Goal: Information Seeking & Learning: Find specific fact

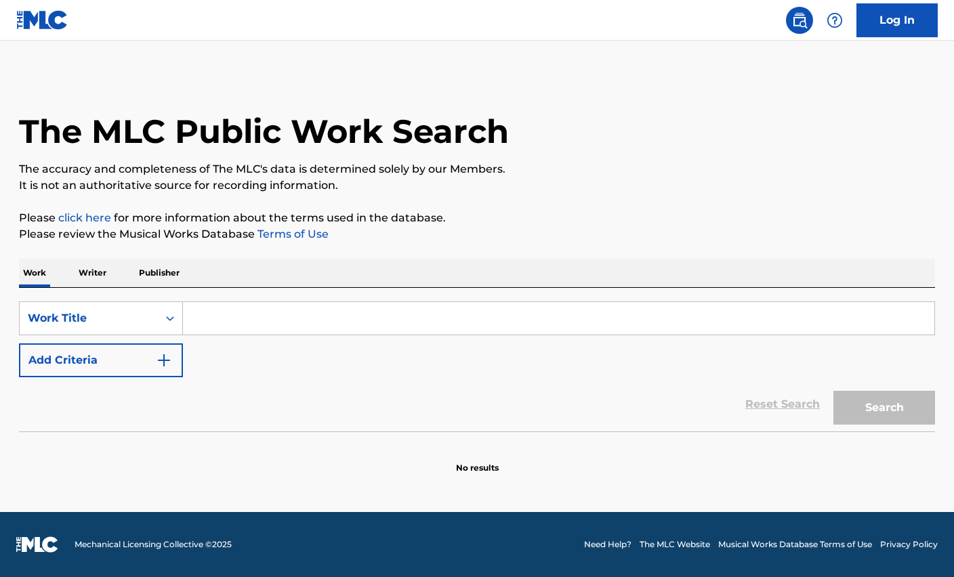
click at [254, 308] on input "Search Form" at bounding box center [559, 318] width 752 height 33
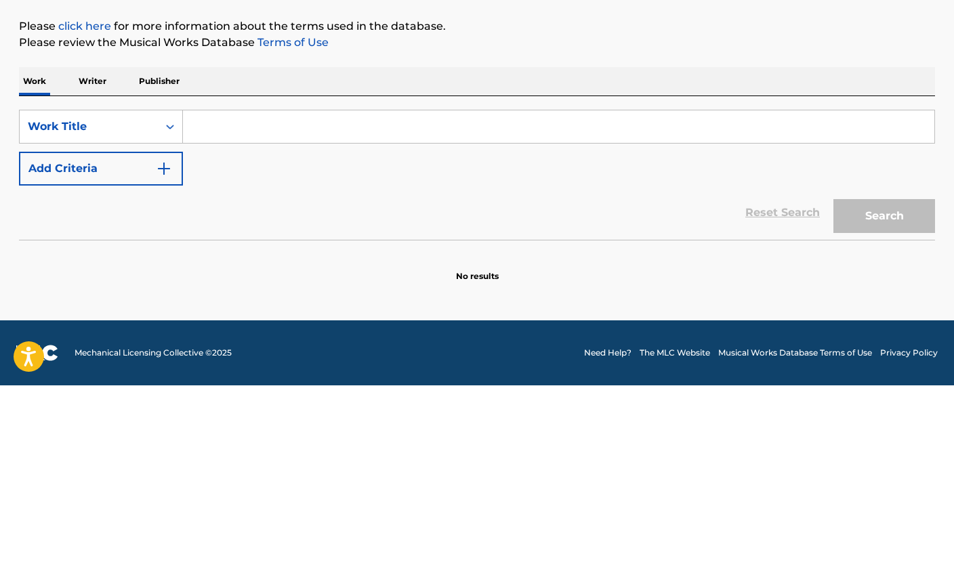
type input "S"
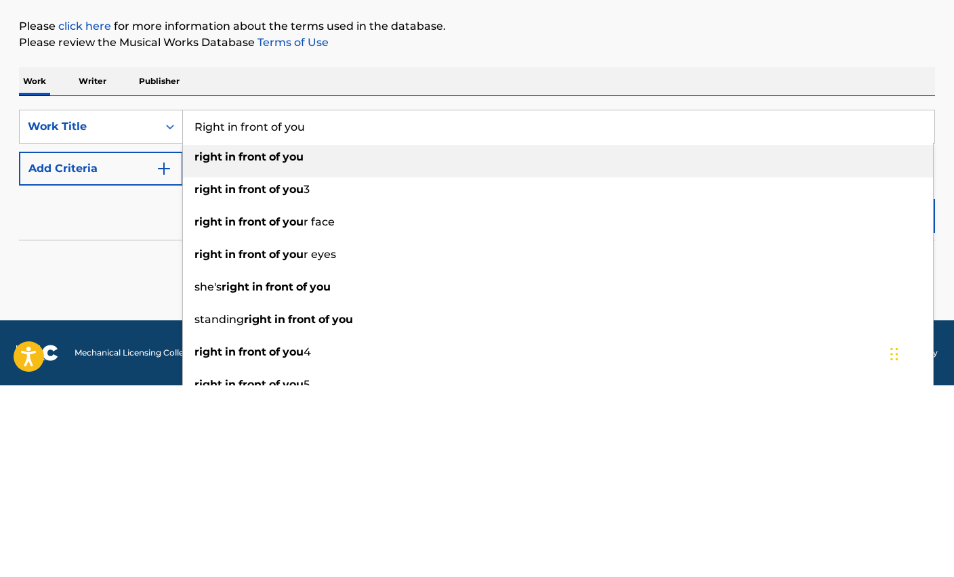
click at [285, 302] on input "Right in front of you" at bounding box center [559, 318] width 752 height 33
click at [251, 342] on strong "front" at bounding box center [253, 348] width 28 height 13
type input "right in front of you"
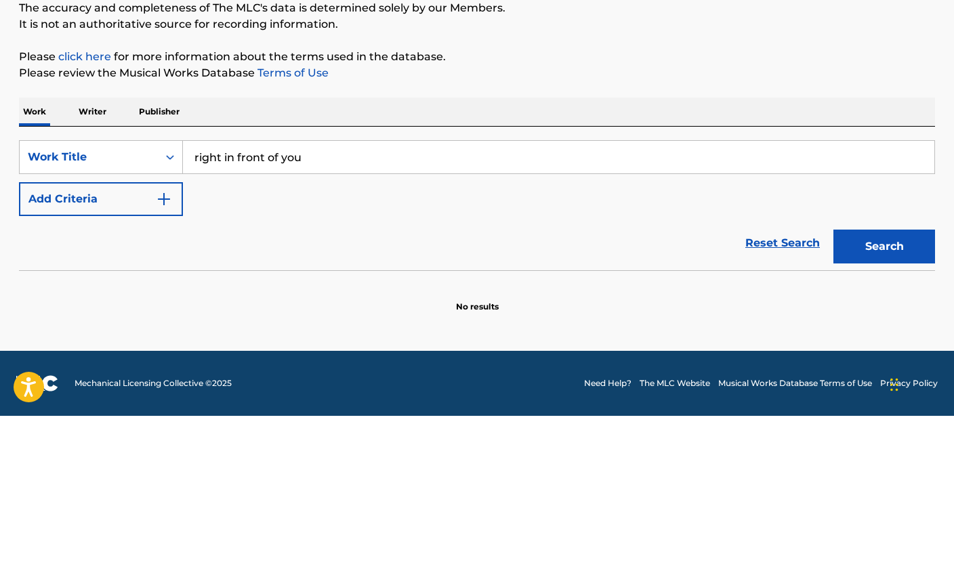
click at [144, 344] on button "Add Criteria" at bounding box center [101, 361] width 164 height 34
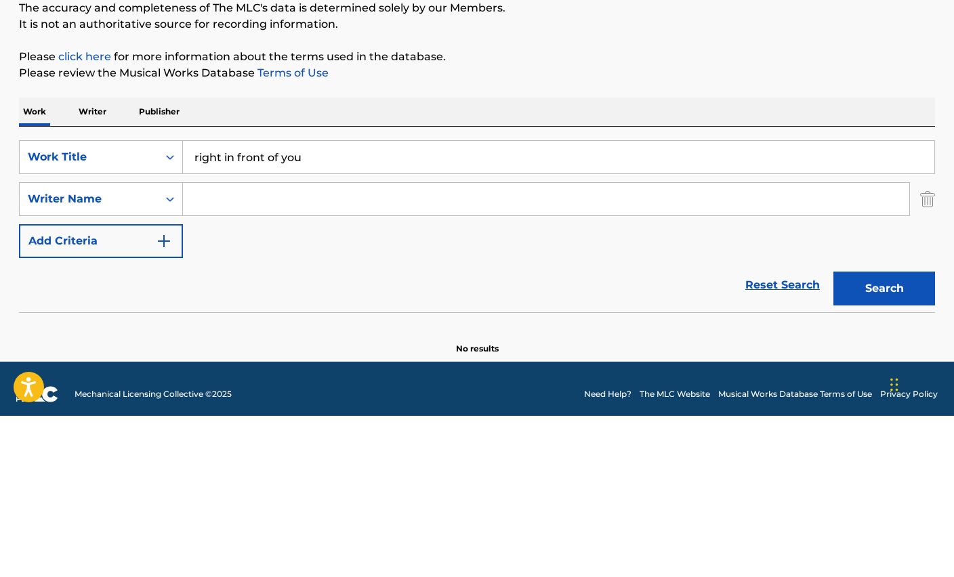
scroll to position [47, 0]
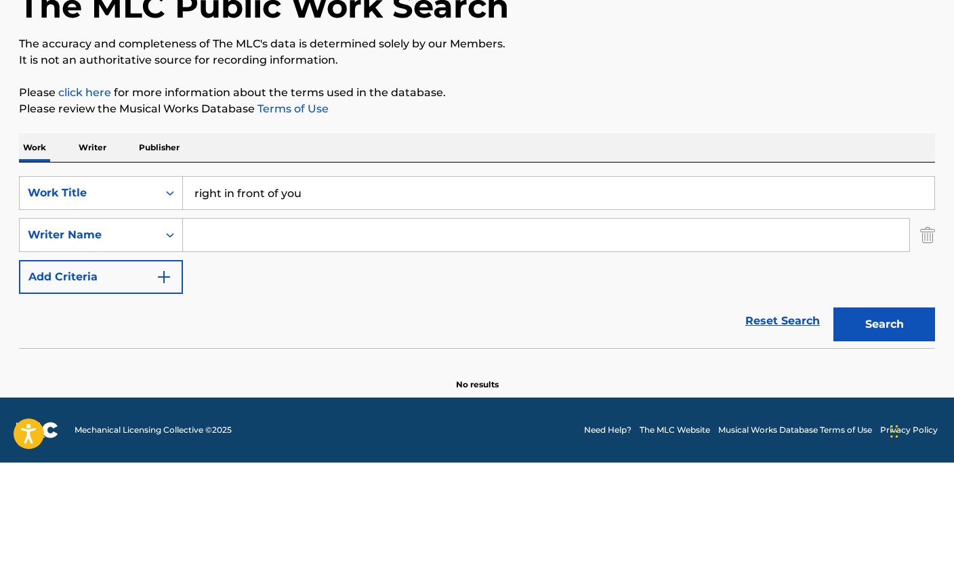
click at [244, 333] on input "Search Form" at bounding box center [546, 349] width 727 height 33
type input "Steve Morales"
click at [769, 291] on div "SearchWithCriteria48b0b0f3-f608-4bc8-b187-5687969f2c1c Work Title right in fron…" at bounding box center [477, 350] width 916 height 118
click at [895, 422] on button "Search" at bounding box center [885, 439] width 102 height 34
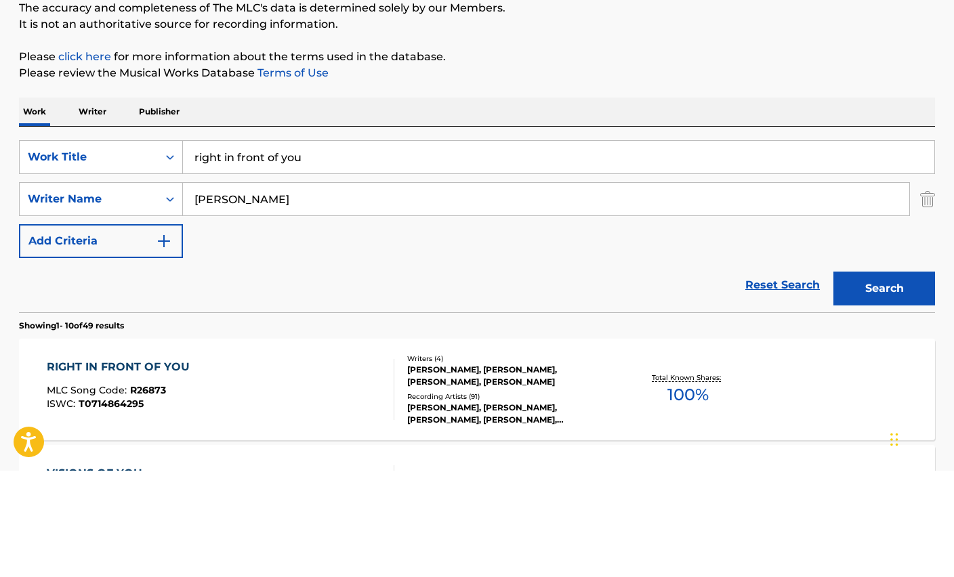
scroll to position [161, 0]
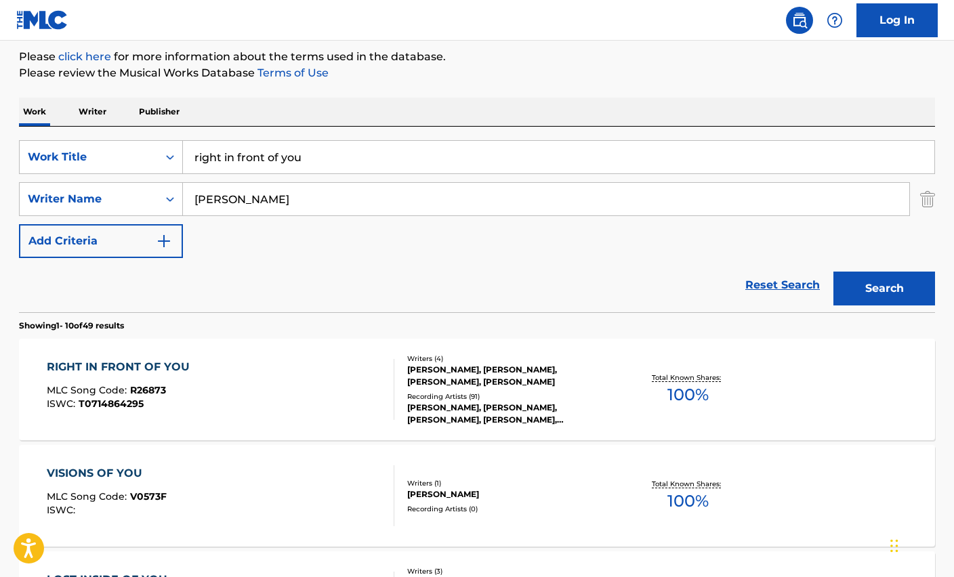
click at [86, 369] on div "RIGHT IN FRONT OF YOU" at bounding box center [122, 367] width 150 height 16
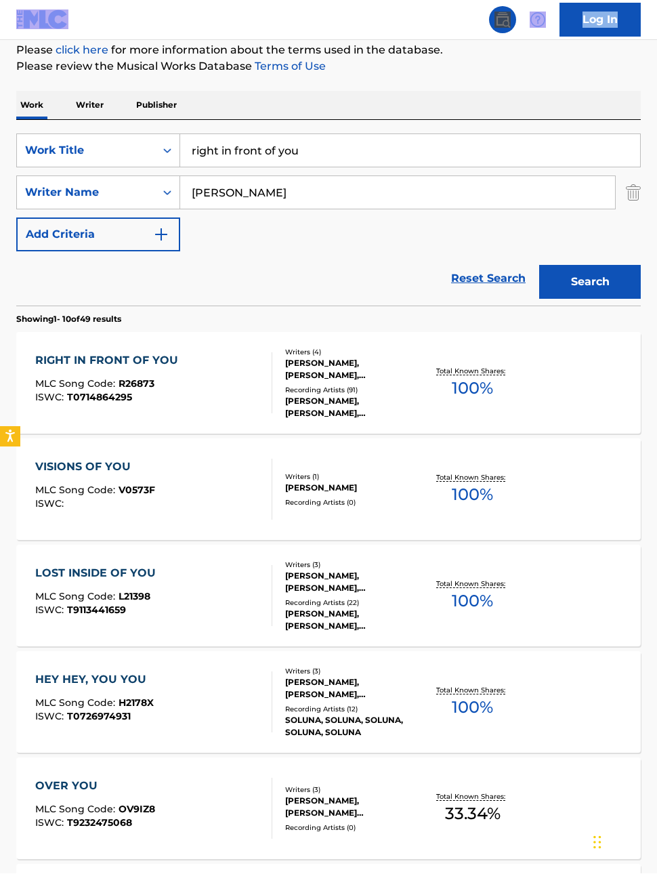
scroll to position [161, 0]
click at [310, 163] on input "right in front of you" at bounding box center [410, 150] width 460 height 33
type input "r"
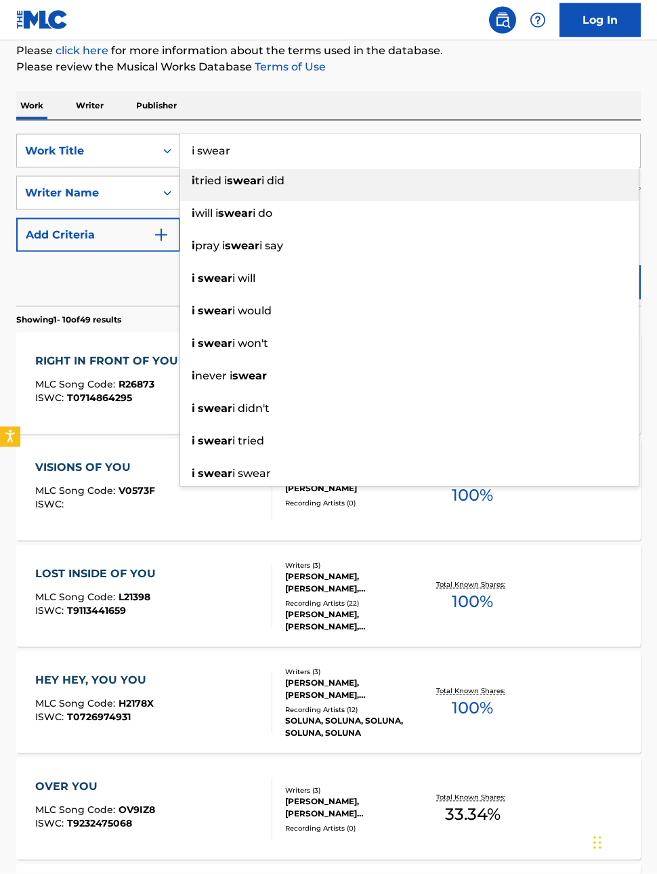
click at [223, 146] on input "i swear" at bounding box center [410, 151] width 460 height 33
type input "i swear"
click at [218, 102] on div "Work Writer Publisher" at bounding box center [328, 106] width 625 height 28
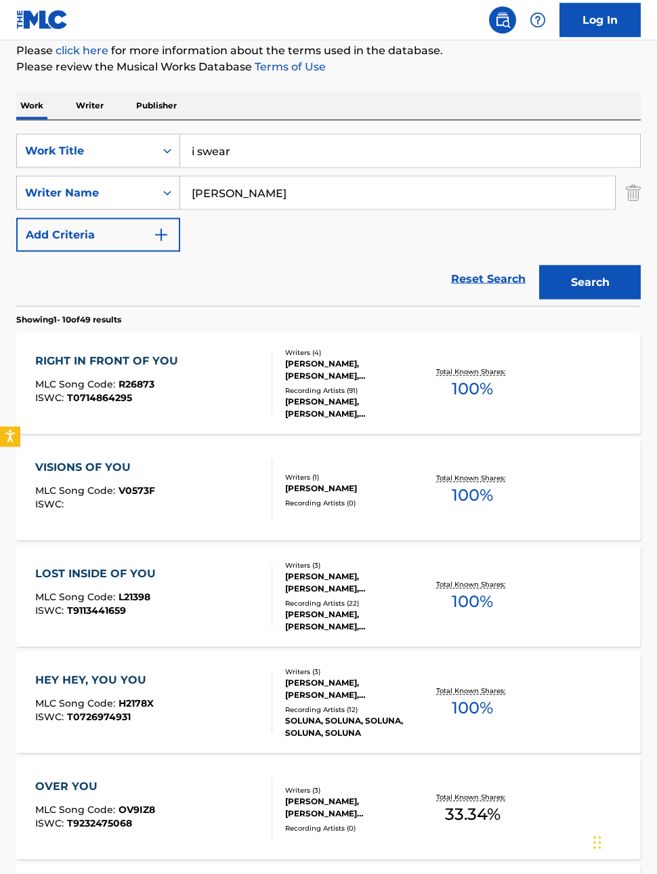
click at [599, 266] on button "Search" at bounding box center [591, 283] width 102 height 34
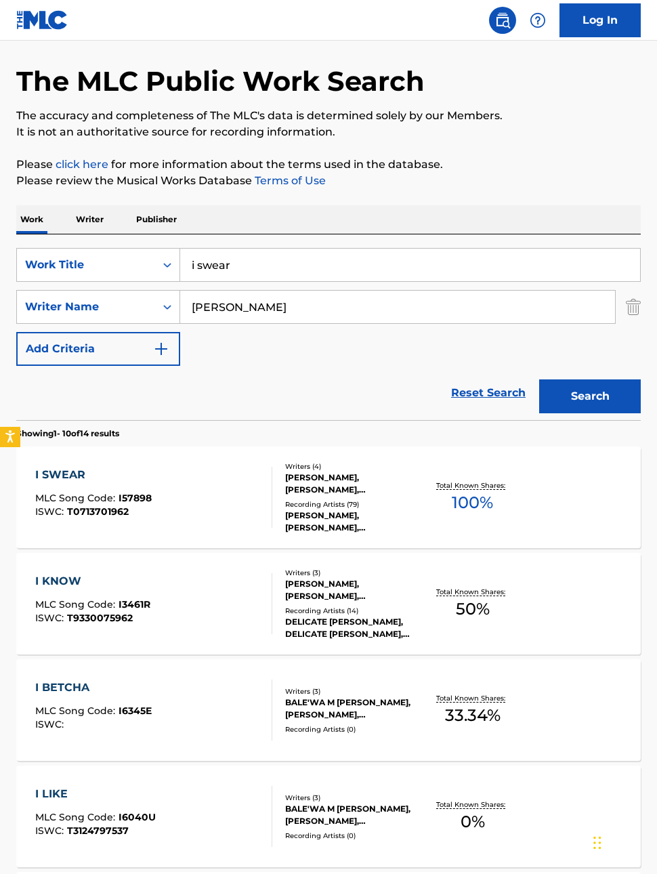
click at [51, 465] on div "I SWEAR MLC Song Code : I57898 ISWC : T0713701962 Writers ( 4 ) CORY ROONEY, ST…" at bounding box center [328, 498] width 625 height 102
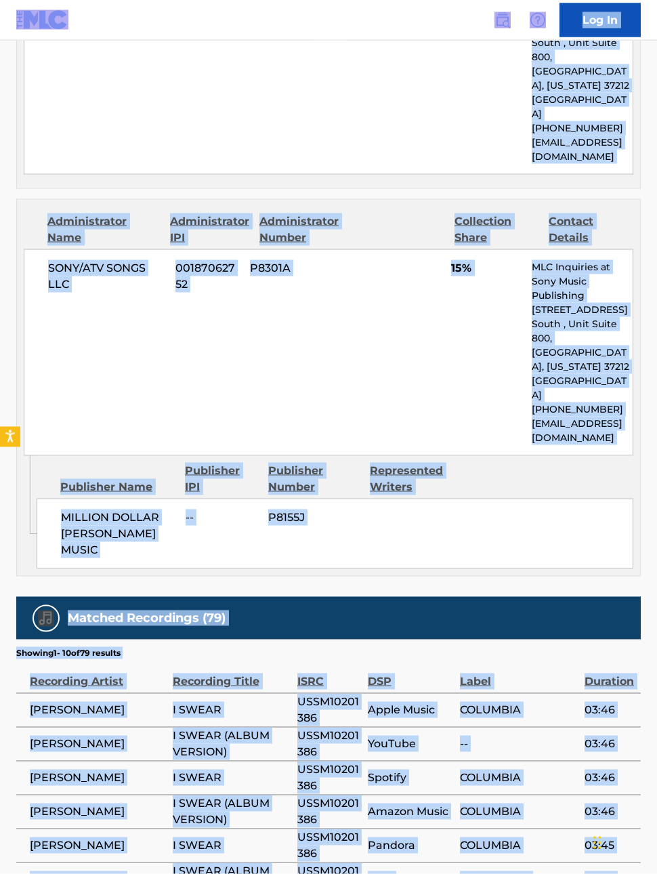
scroll to position [2175, 0]
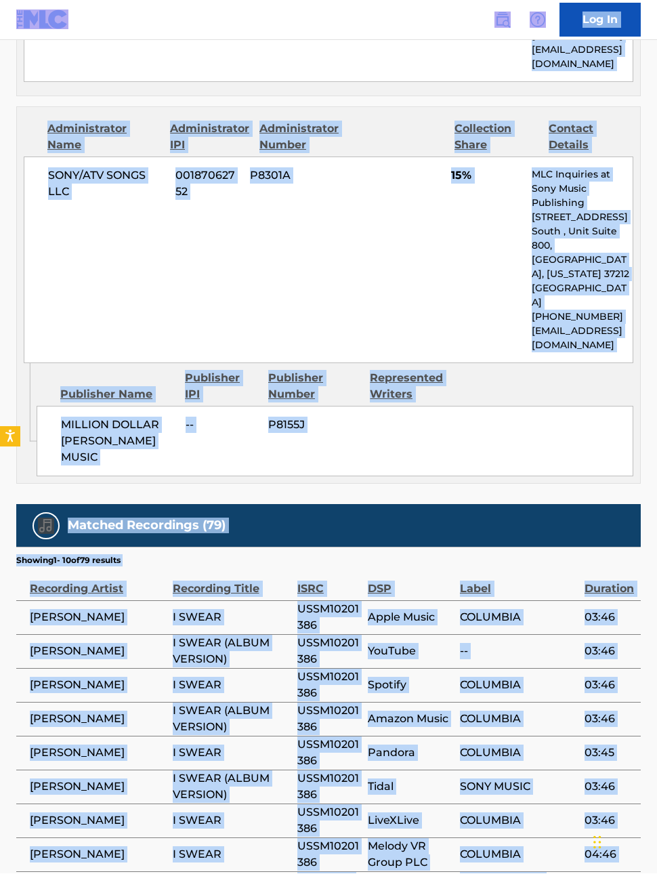
click at [522, 577] on td "--" at bounding box center [522, 652] width 125 height 34
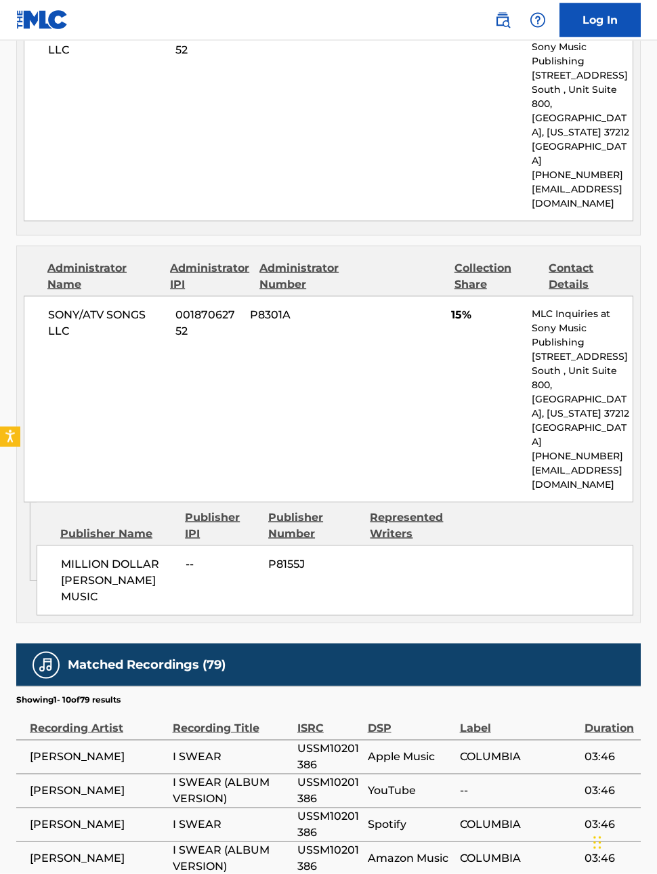
scroll to position [1988, 0]
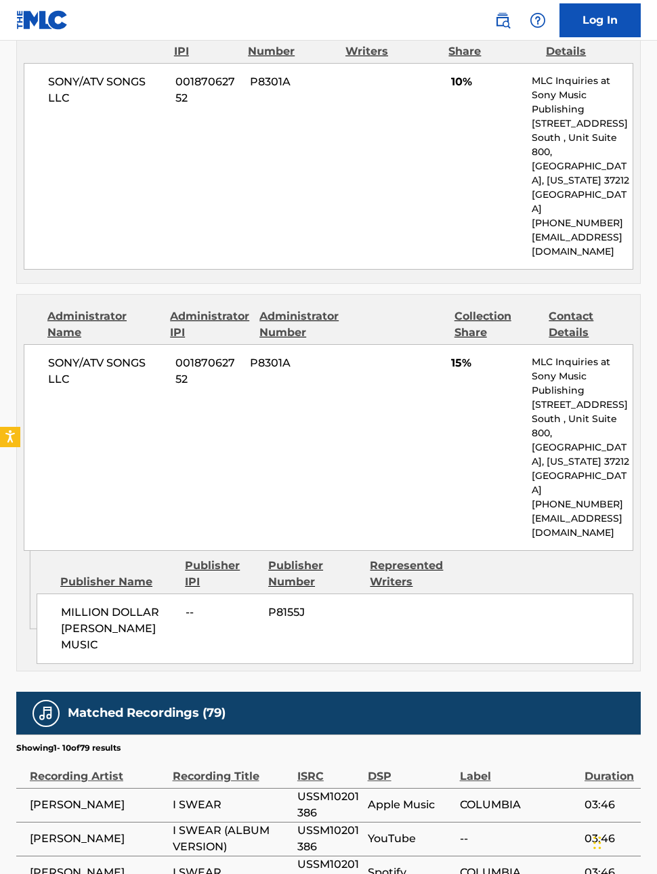
click at [516, 577] on section "Showing 1 - 10 of 79 results" at bounding box center [328, 745] width 625 height 20
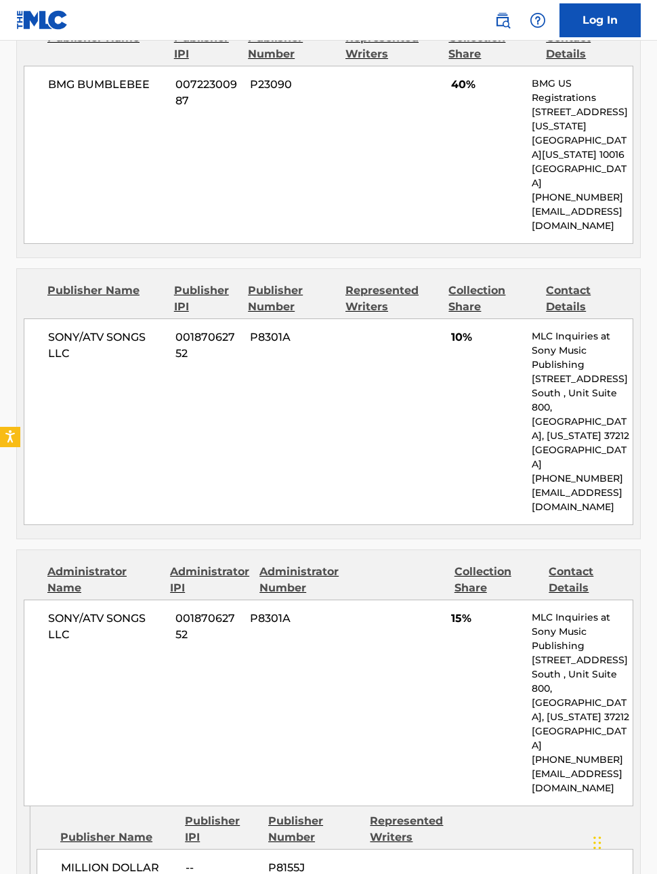
scroll to position [1738, 0]
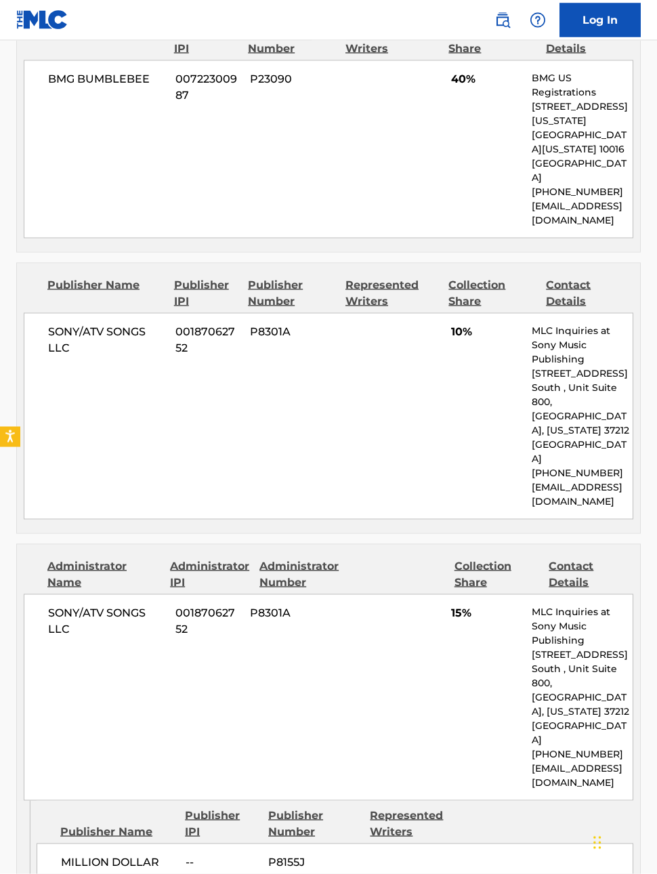
click at [65, 577] on div "Publisher Name" at bounding box center [117, 832] width 115 height 16
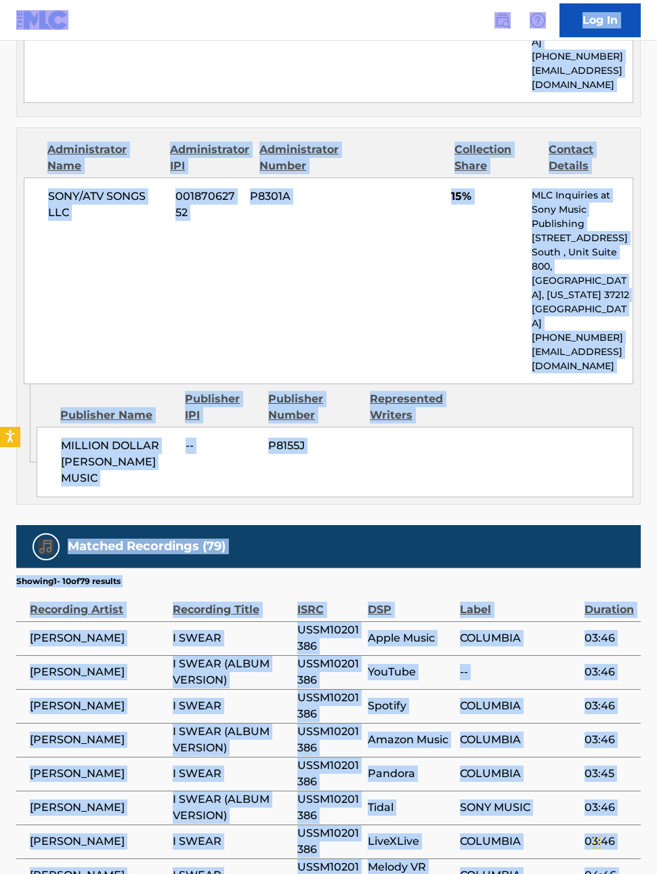
scroll to position [2175, 0]
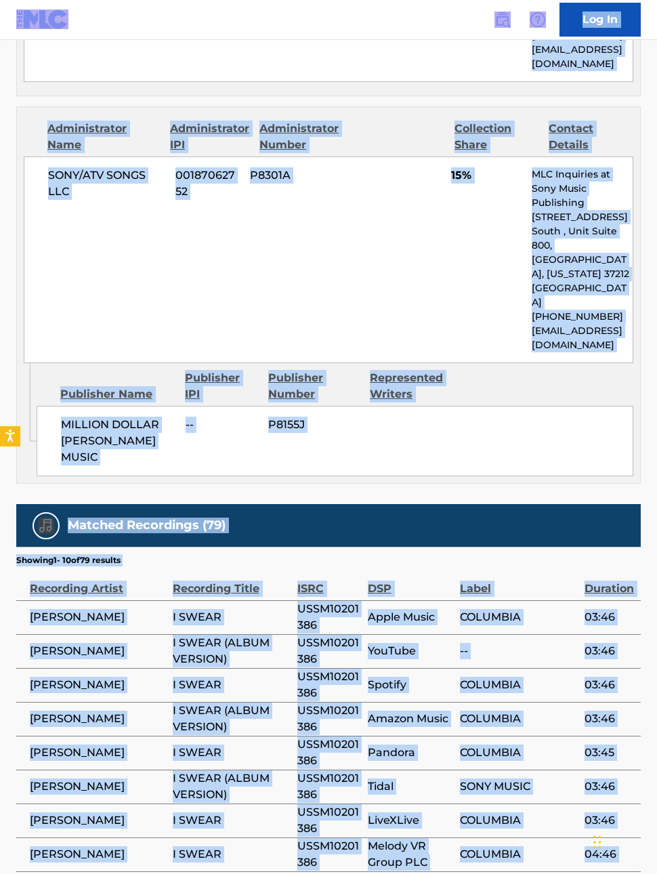
click at [77, 221] on div "SONY/ATV SONGS LLC 00187062752 P8301A 15% MLC Inquiries at Sony Music Publishin…" at bounding box center [329, 260] width 610 height 207
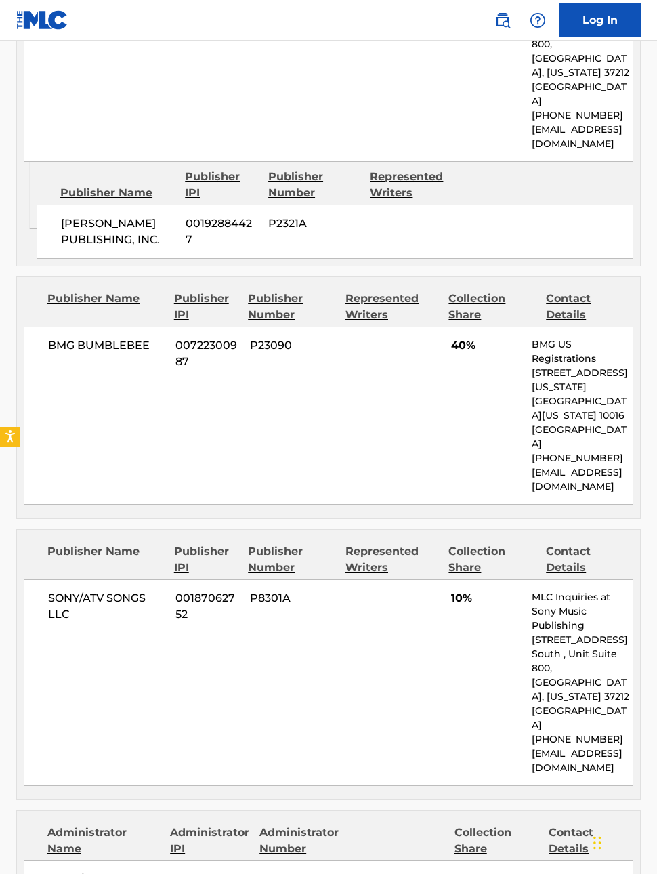
scroll to position [1469, 0]
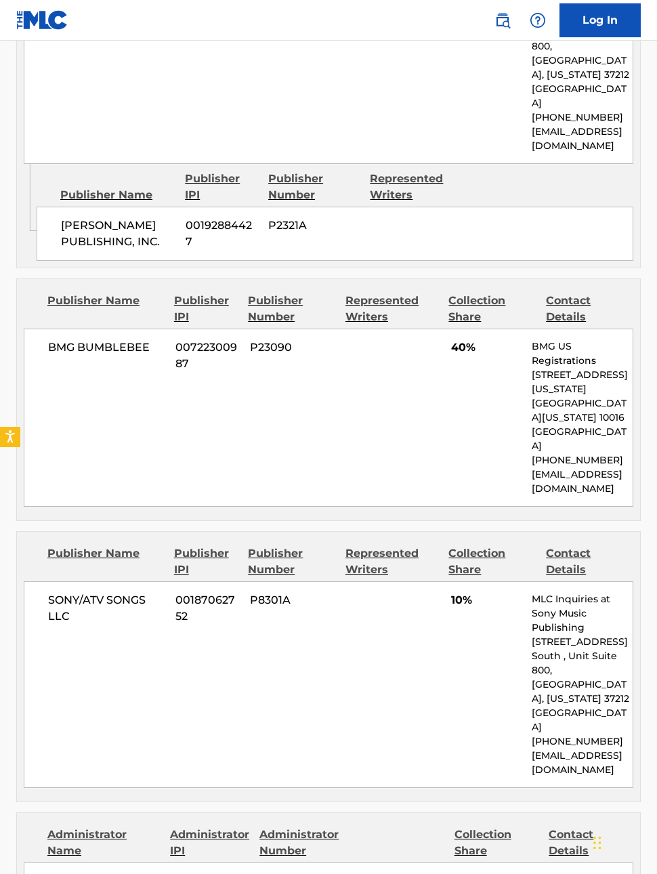
click at [525, 577] on div "SONY/ATV SONGS LLC 00187062752 P8301A 10% MLC Inquiries at Sony Music Publishin…" at bounding box center [329, 685] width 610 height 207
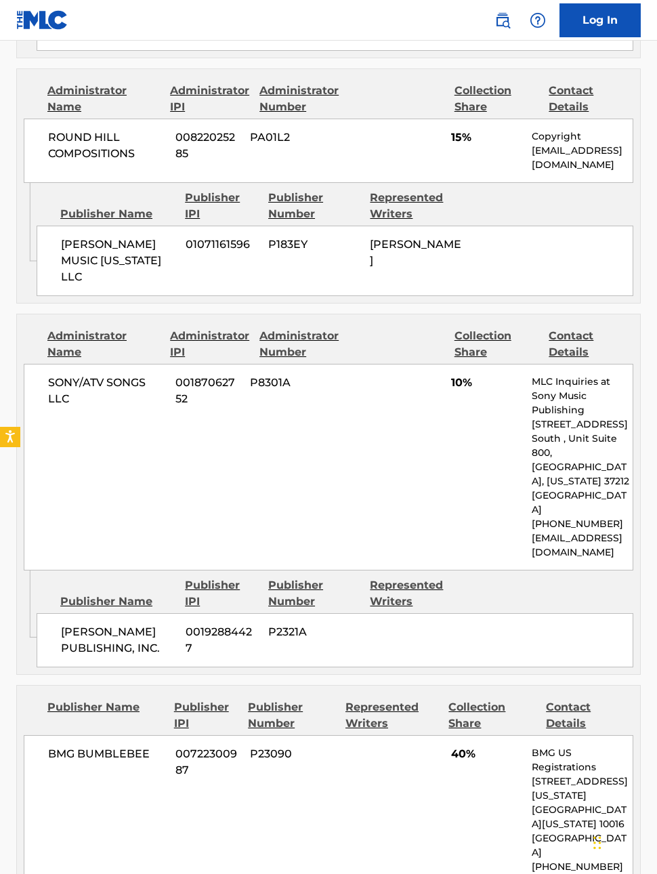
scroll to position [1046, 0]
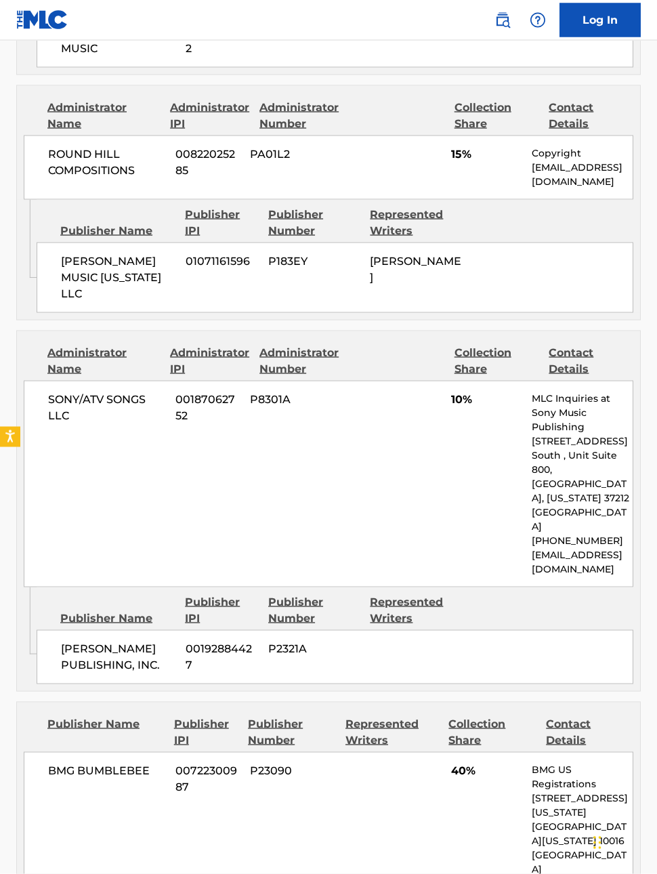
click at [500, 468] on div "SONY/ATV SONGS LLC 00187062752 P8301A 10% MLC Inquiries at Sony Music Publishin…" at bounding box center [329, 484] width 610 height 207
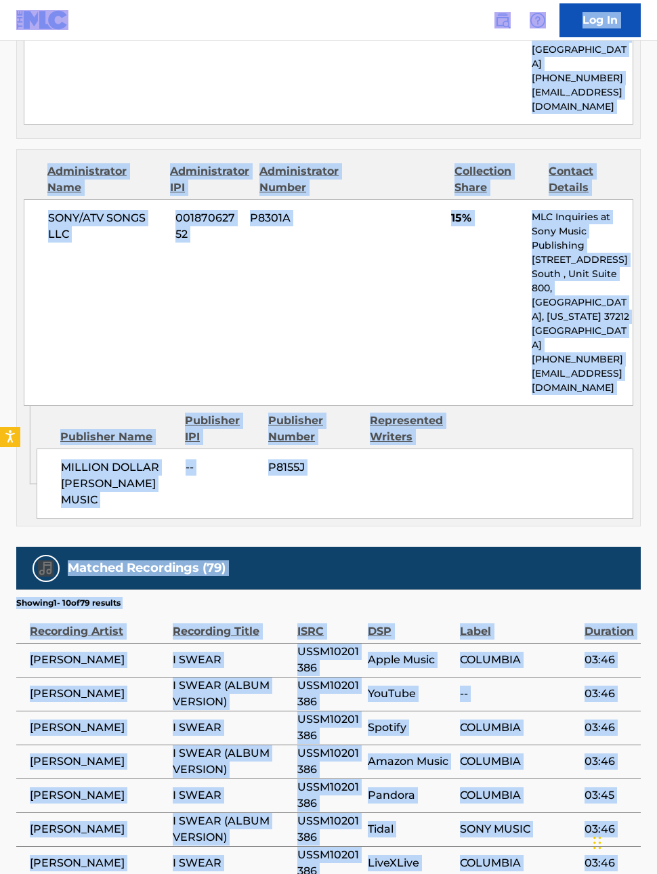
scroll to position [2146, 0]
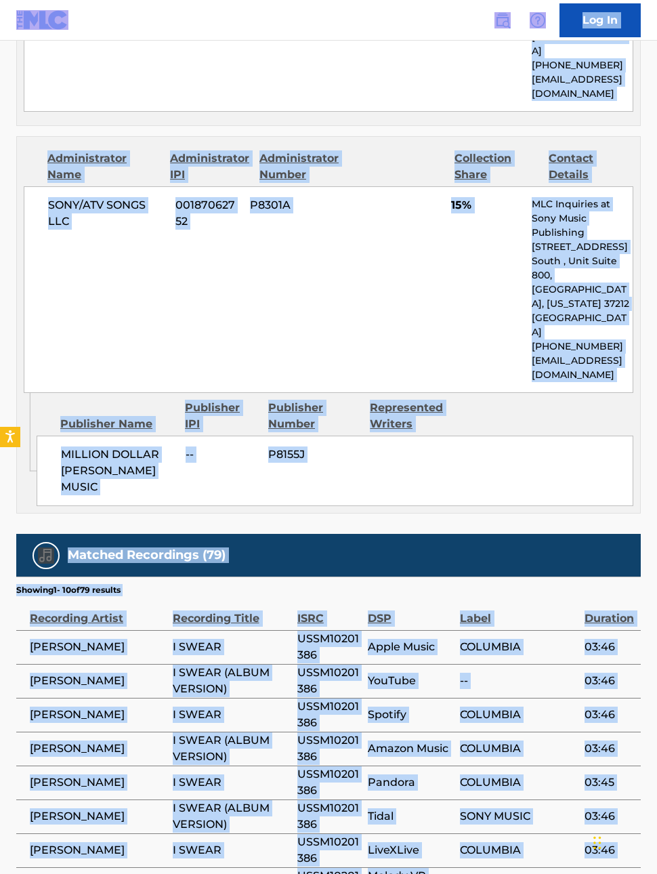
copy div "Log In < Back to public search results Copy work link I SWEAR Work Detail Membe…"
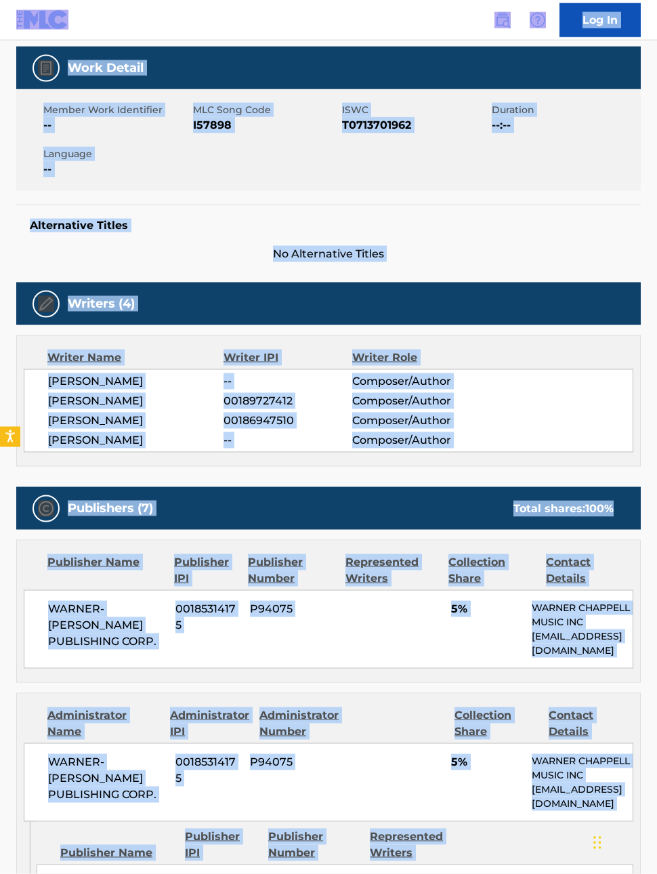
scroll to position [0, 0]
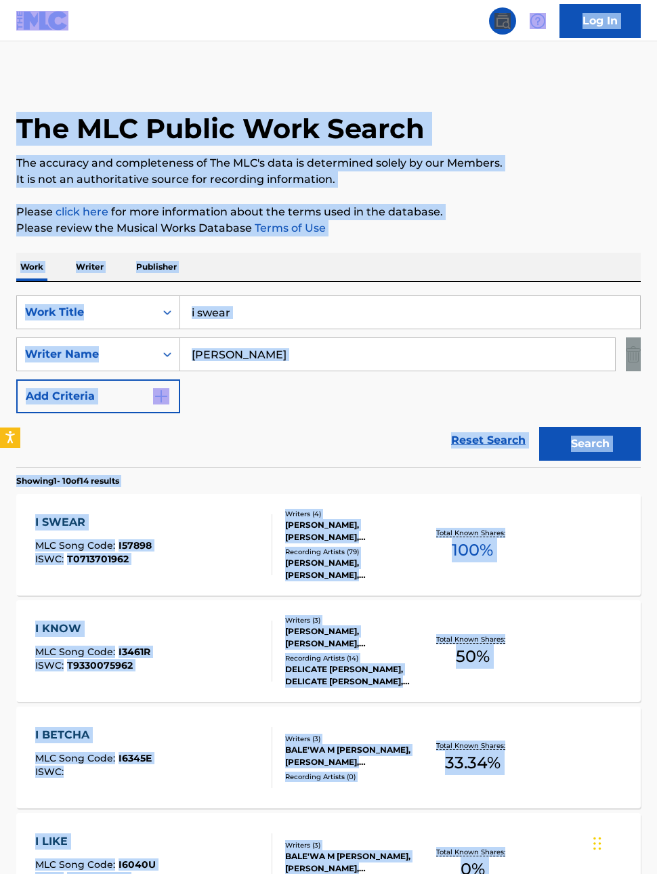
scroll to position [47, 0]
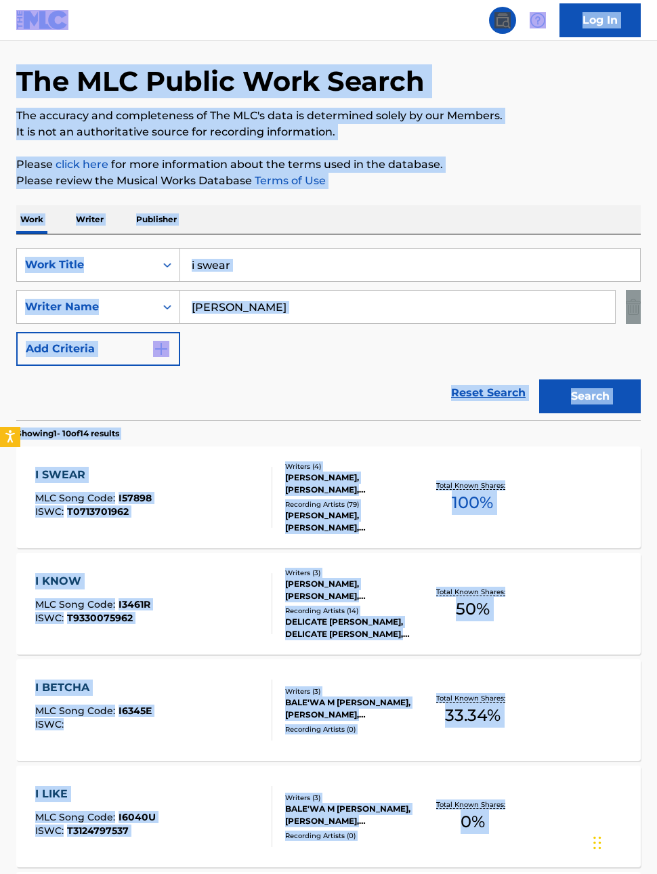
click at [212, 270] on input "i swear" at bounding box center [410, 265] width 460 height 33
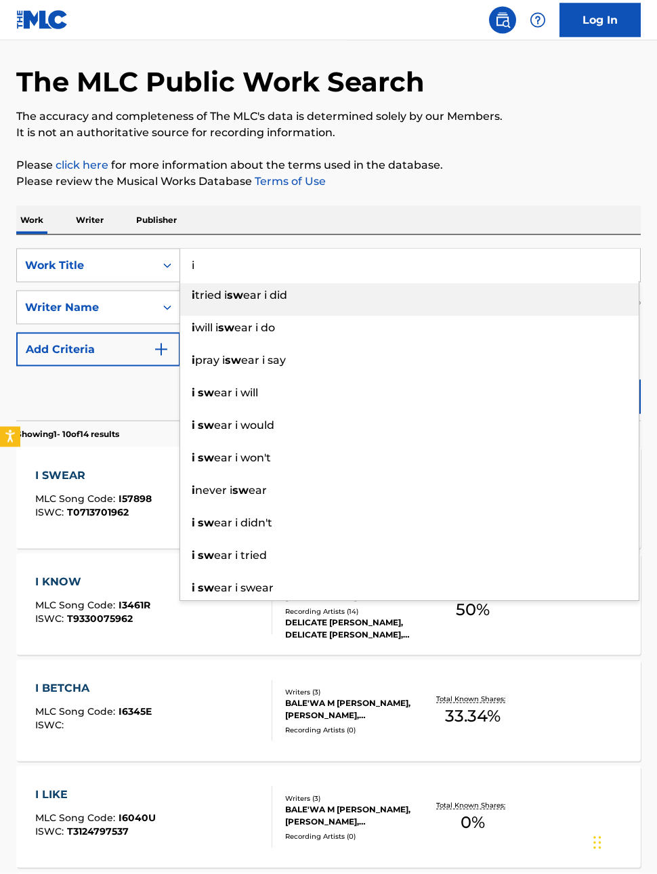
type input "i"
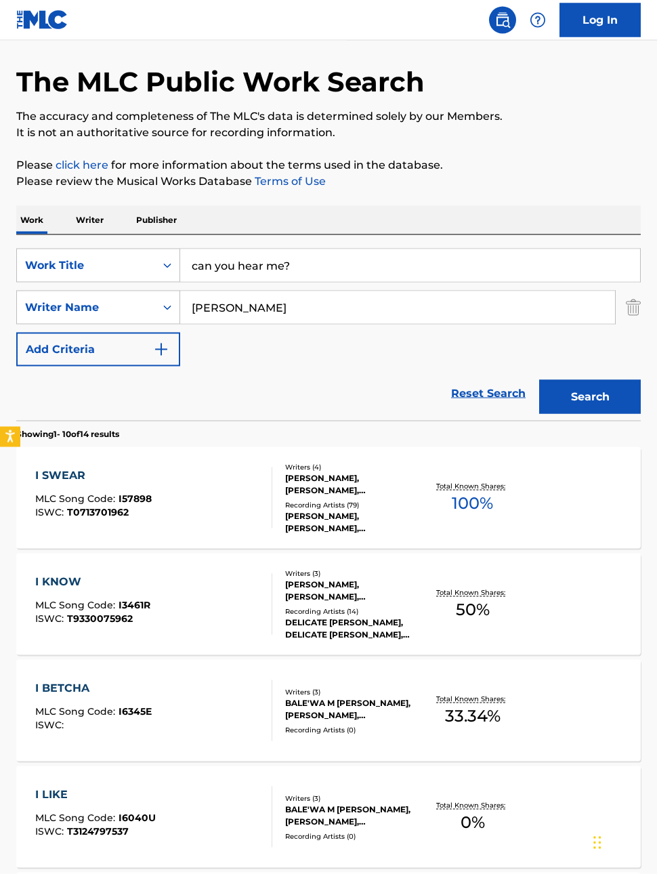
click at [607, 399] on button "Search" at bounding box center [591, 397] width 102 height 34
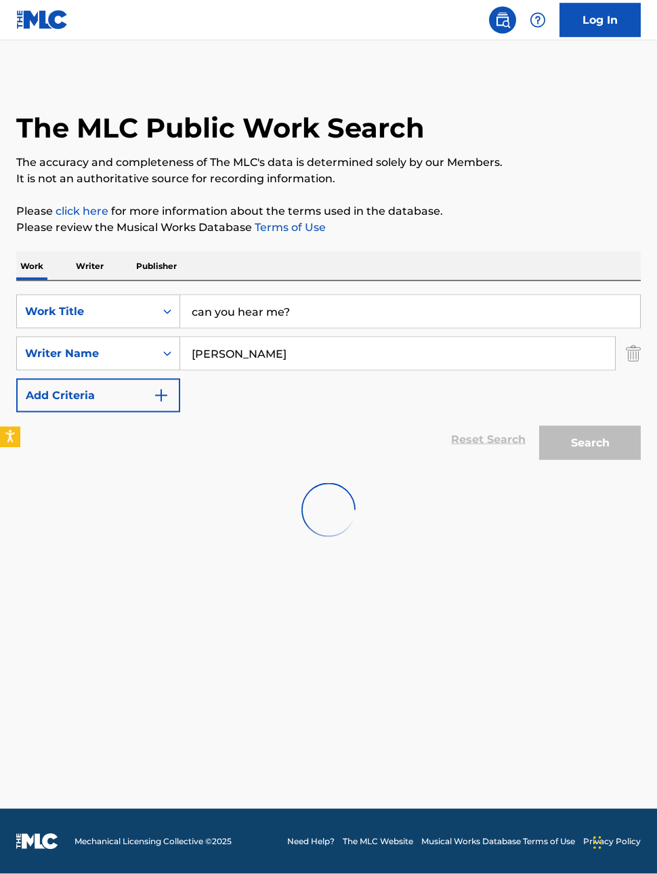
scroll to position [47, 0]
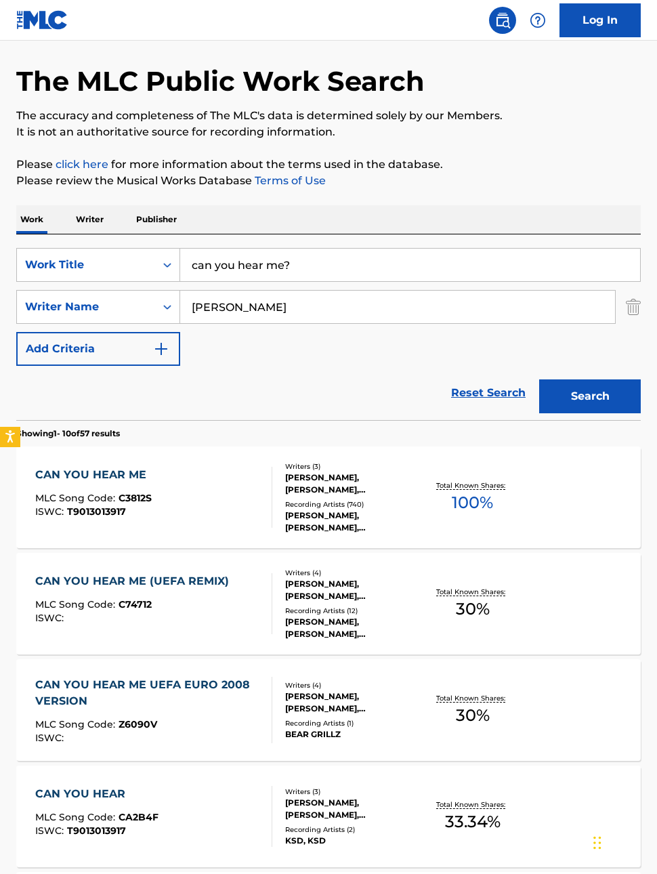
click at [440, 262] on input "can you hear me?" at bounding box center [410, 265] width 460 height 33
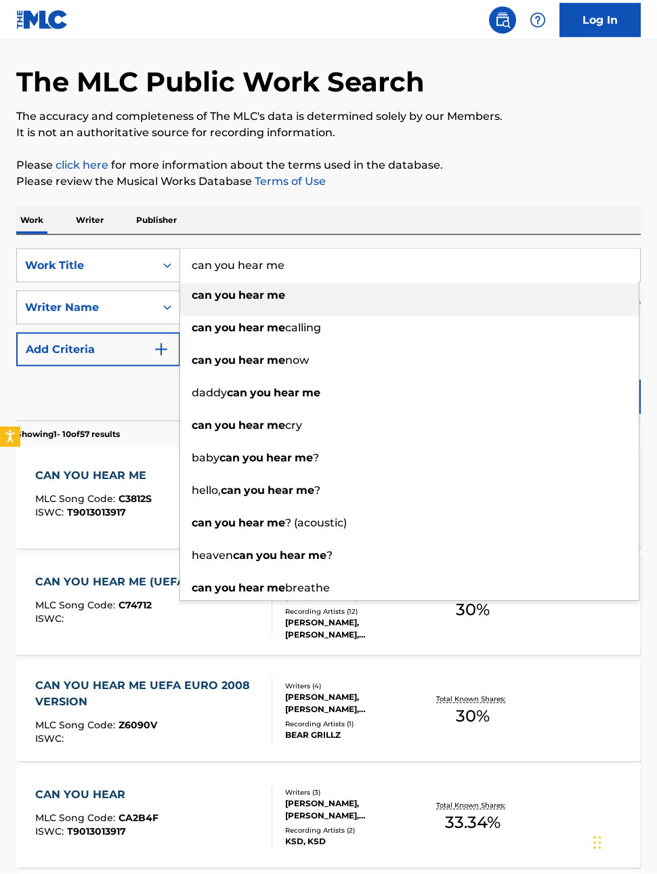
click at [607, 399] on div "daddy can you hear me" at bounding box center [409, 394] width 459 height 24
type input "daddy can you hear me"
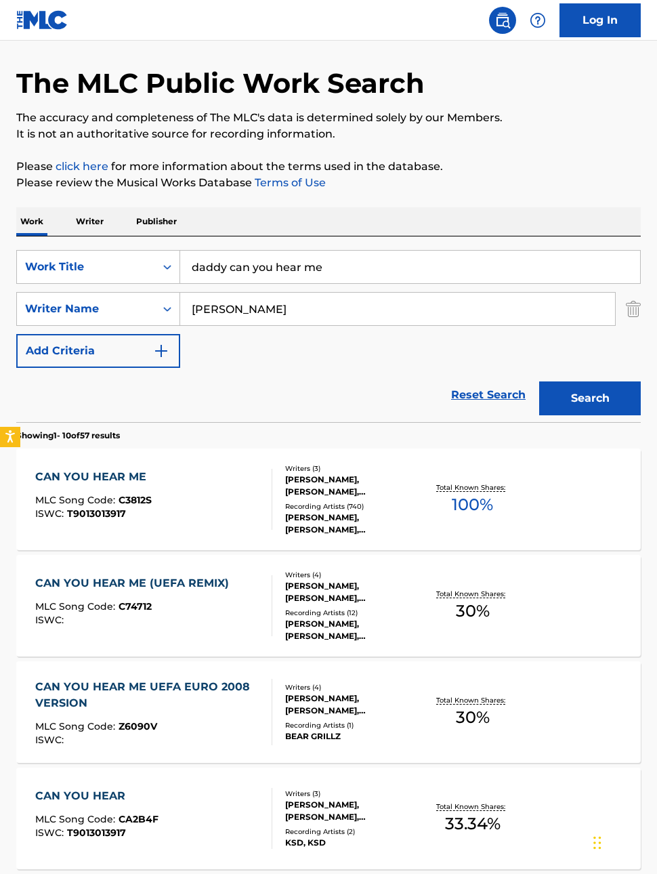
scroll to position [29, 0]
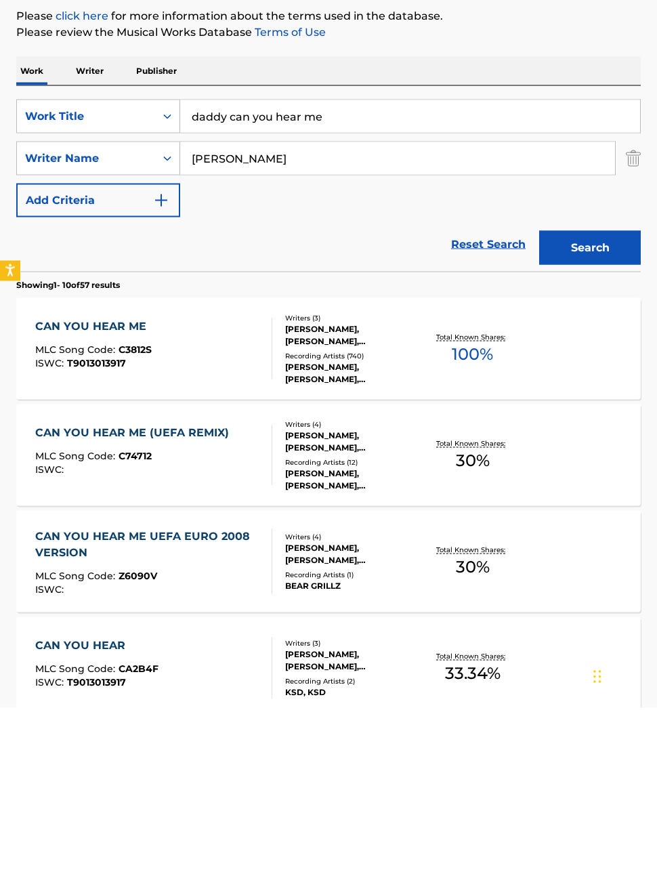
click at [71, 577] on div "CAN YOU HEAR ME UEFA EURO 2008 VERSION" at bounding box center [148, 711] width 226 height 33
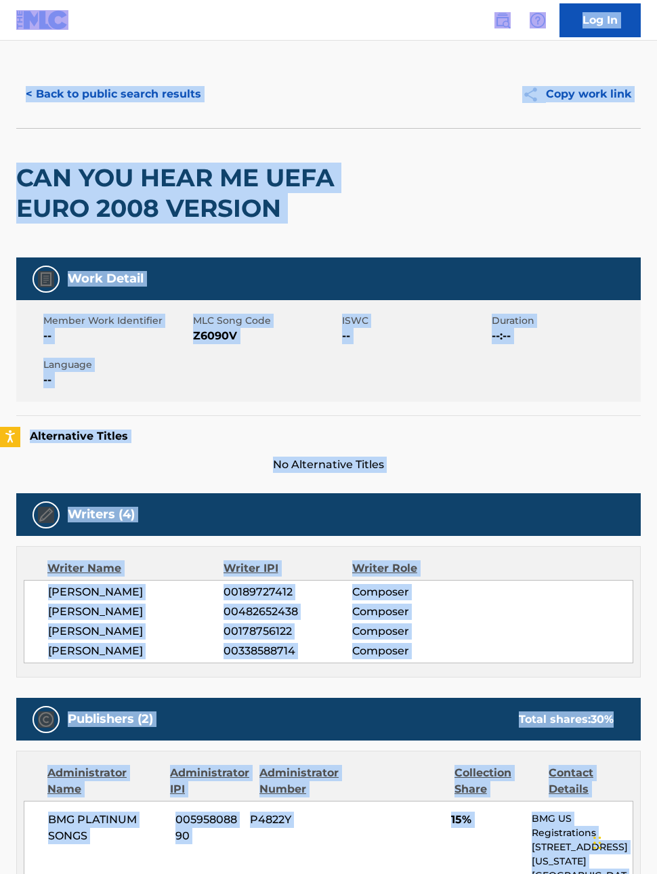
scroll to position [37, 0]
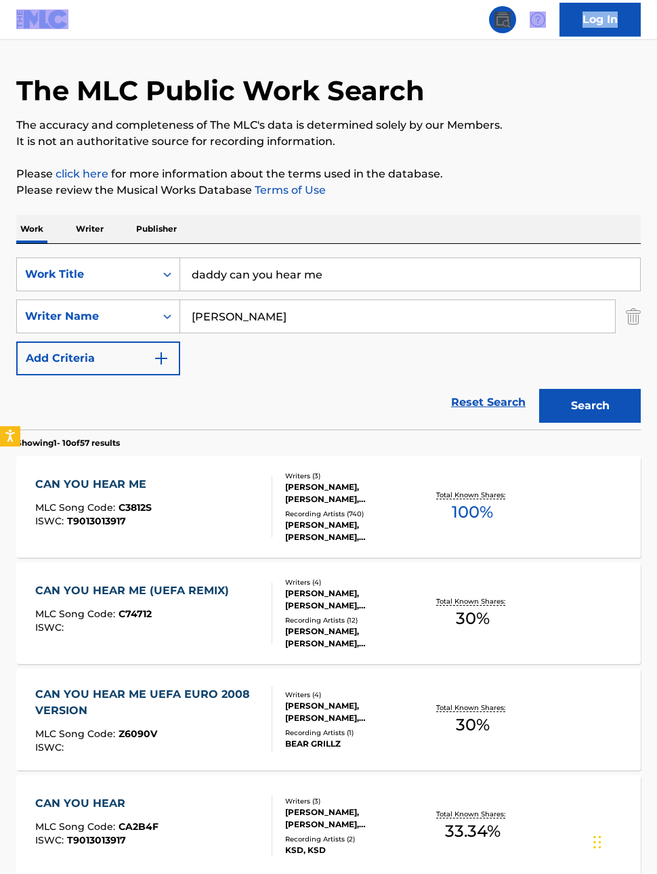
scroll to position [196, 0]
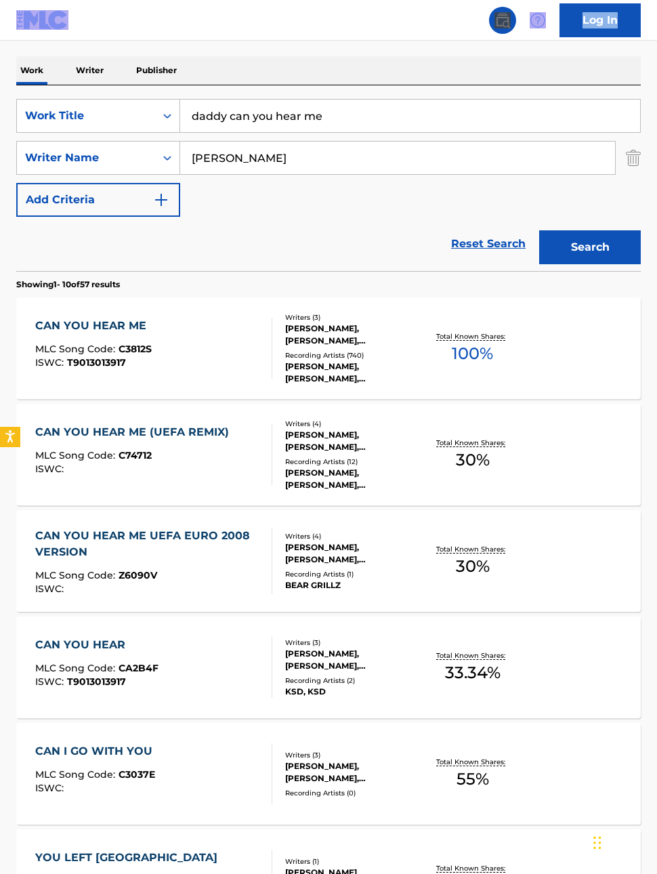
click at [77, 577] on div "CAN YOU HEAR" at bounding box center [96, 645] width 123 height 16
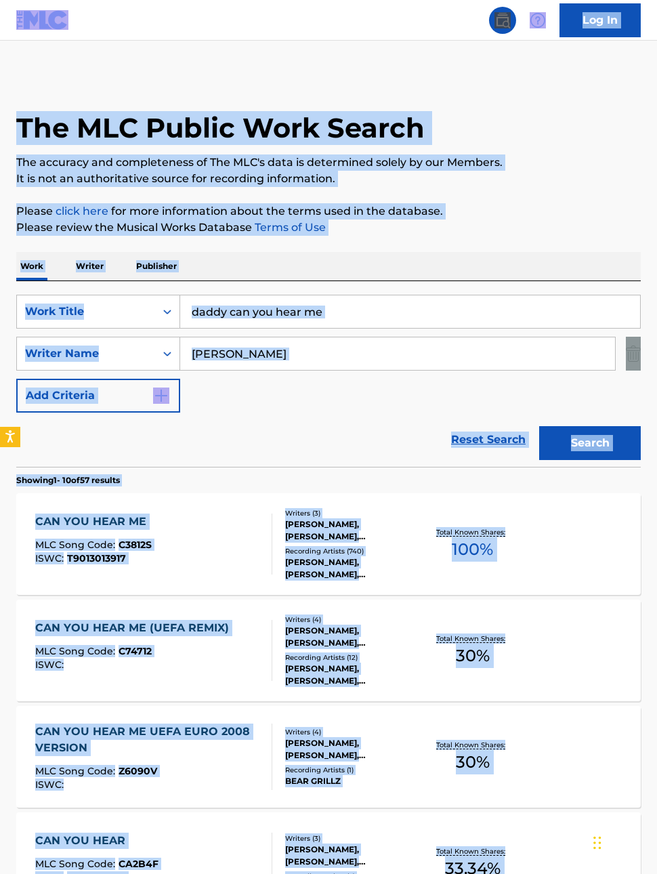
scroll to position [196, 0]
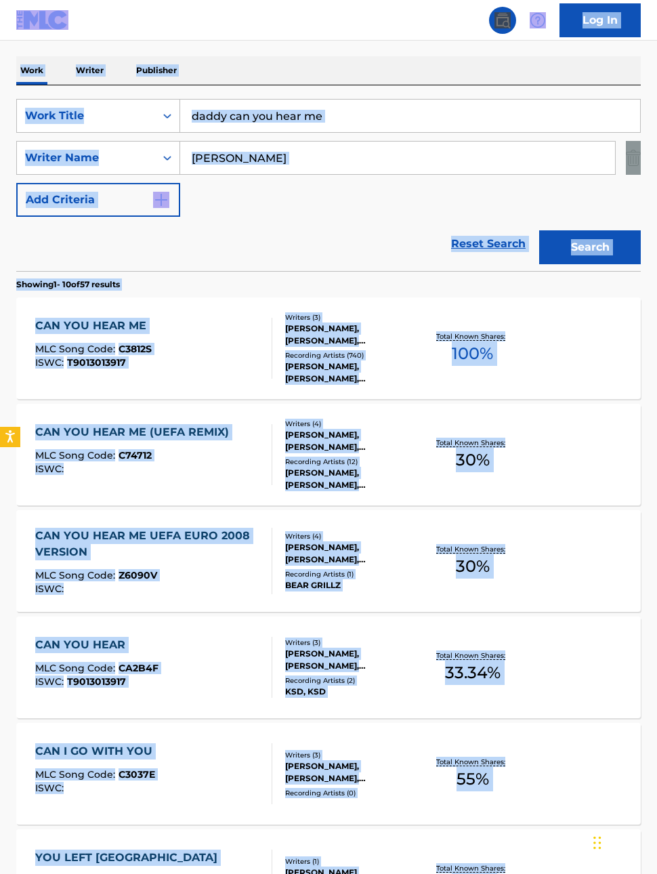
click at [87, 327] on div "CAN YOU HEAR ME" at bounding box center [94, 326] width 118 height 16
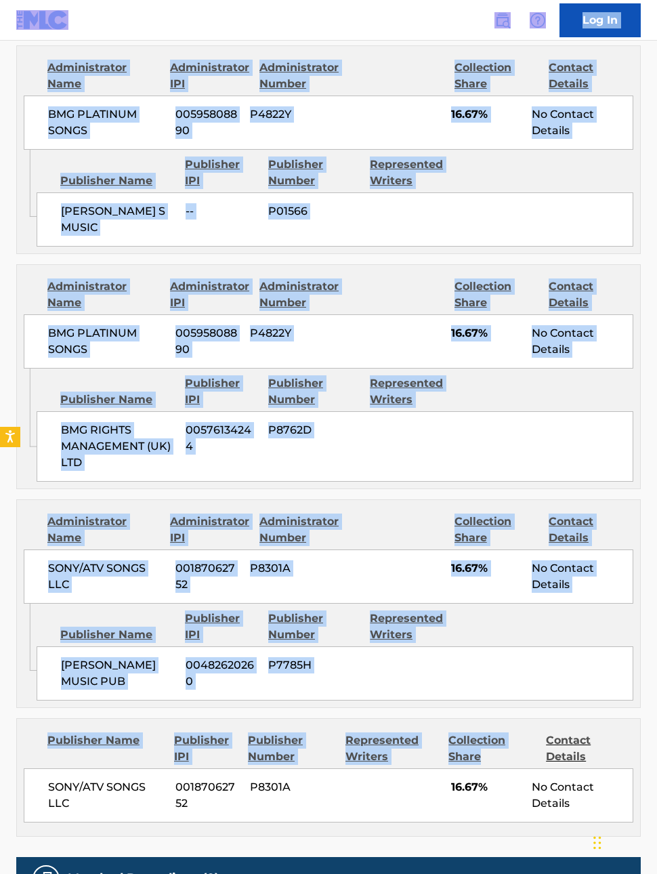
scroll to position [992, 0]
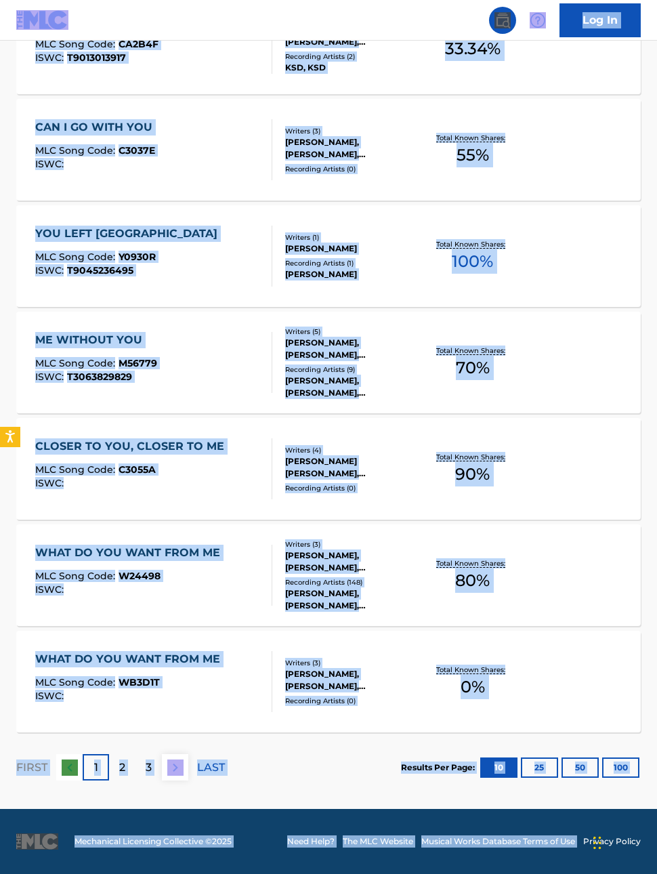
scroll to position [196, 0]
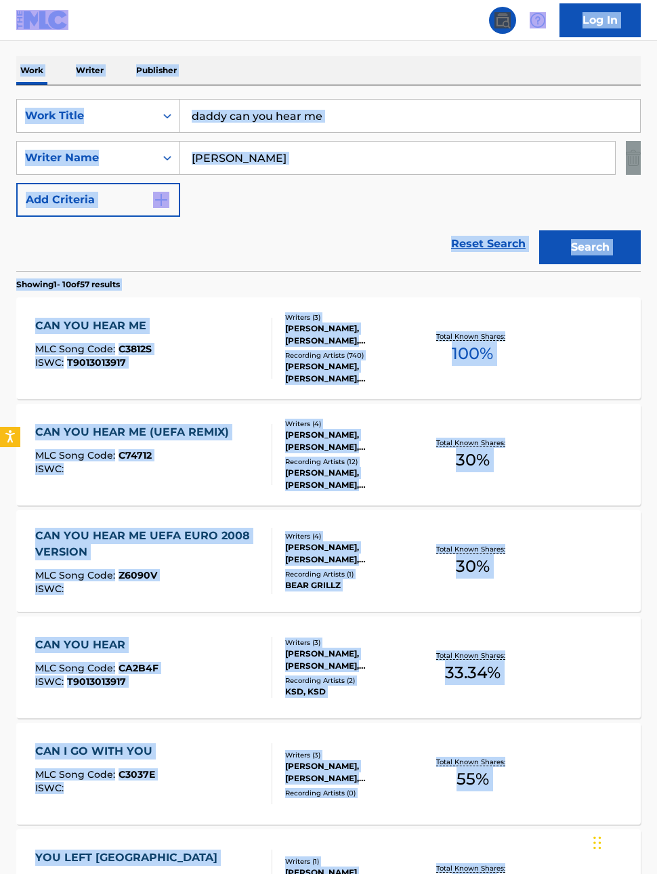
click at [95, 438] on div "CAN YOU HEAR ME (UEFA REMIX)" at bounding box center [135, 432] width 201 height 16
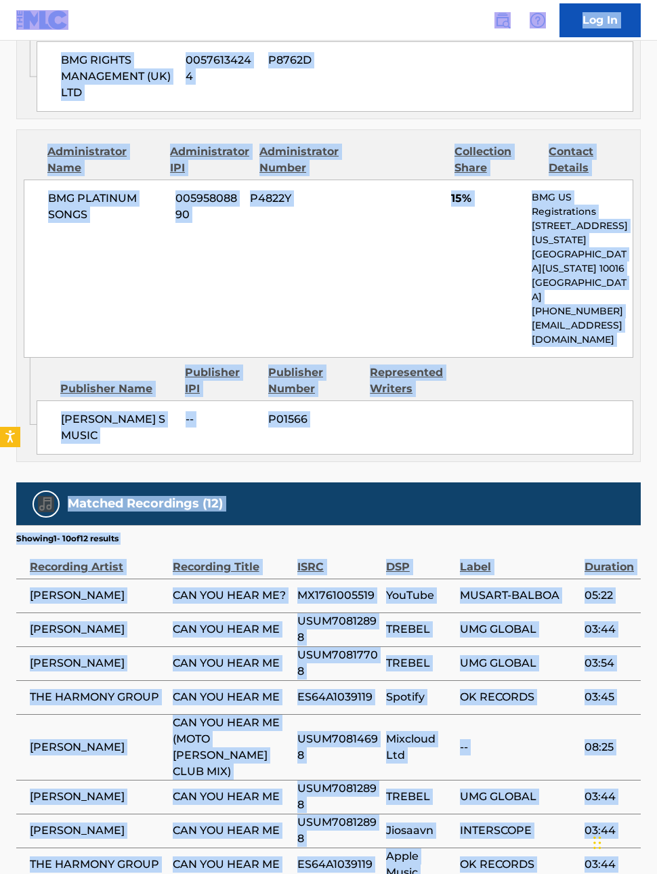
scroll to position [1206, 0]
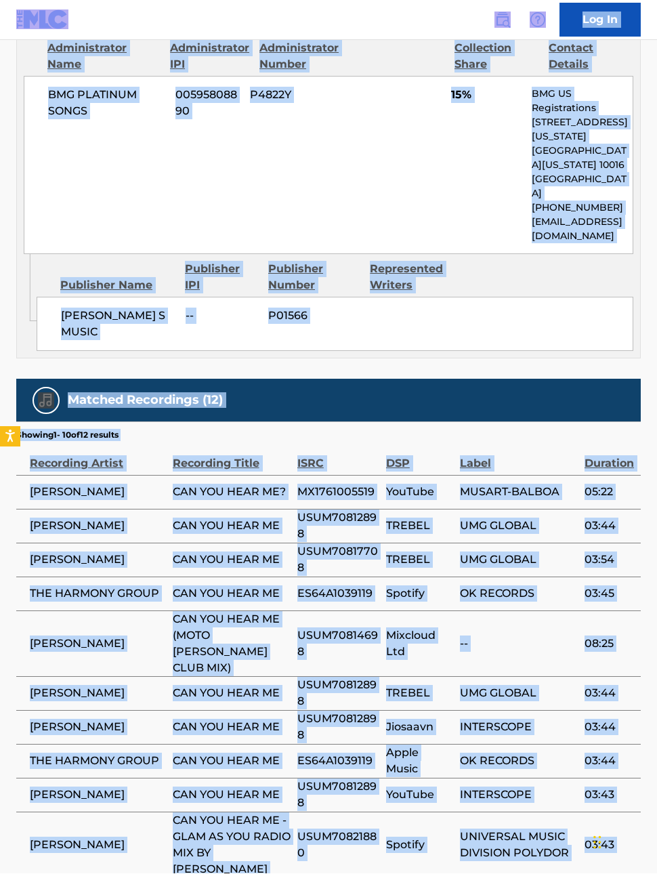
click at [582, 577] on td "--" at bounding box center [522, 644] width 125 height 66
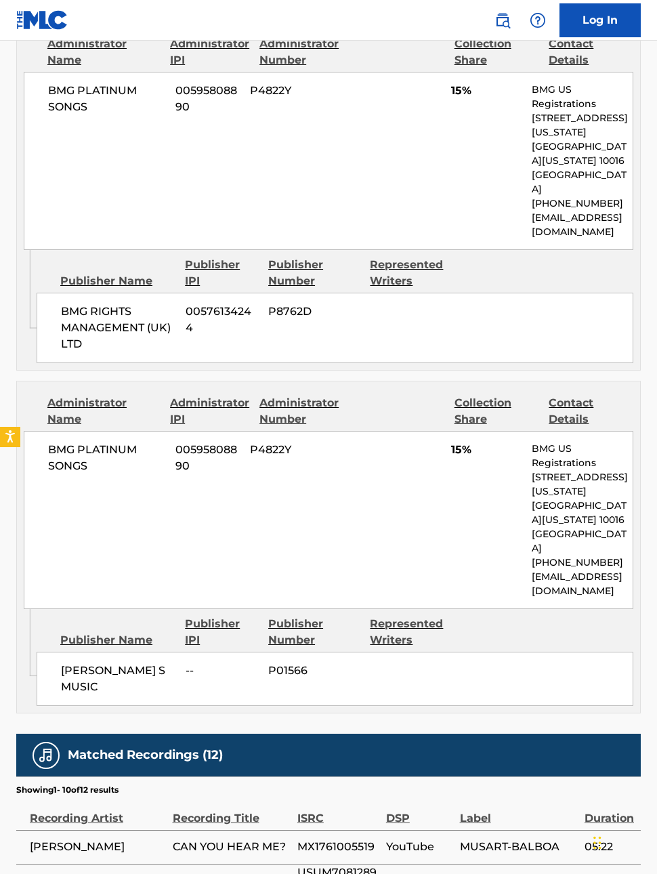
scroll to position [689, 0]
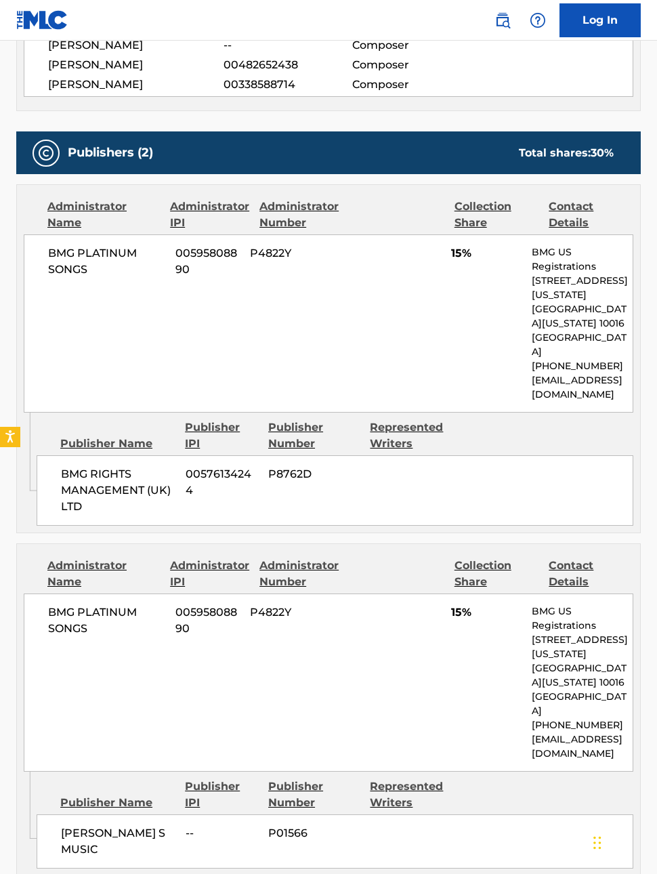
click at [512, 577] on div "BMG PLATINUM SONGS 00595808890 P4822Y 15% BMG US Registrations 1 Park Ave, New …" at bounding box center [329, 683] width 610 height 178
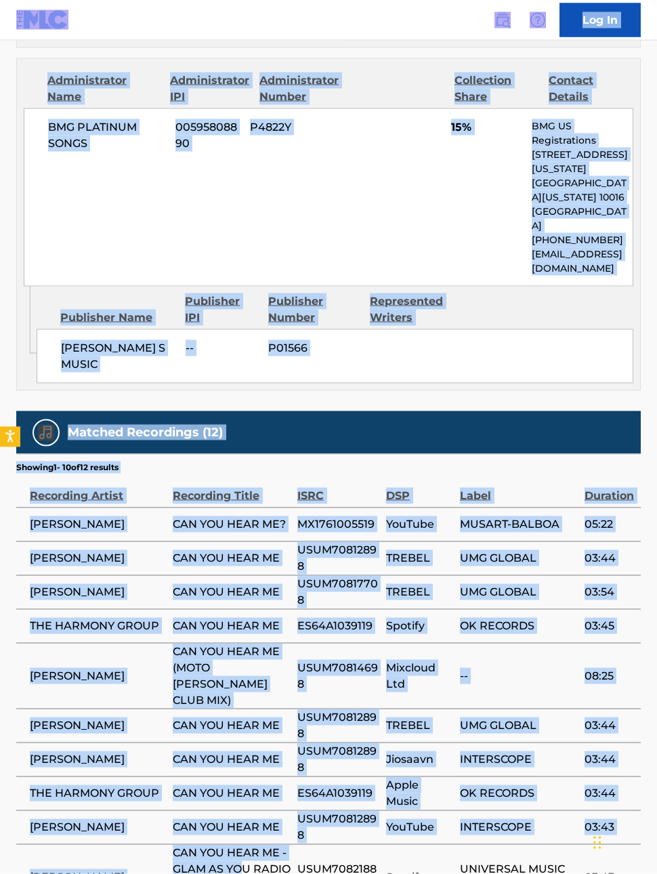
scroll to position [1175, 0]
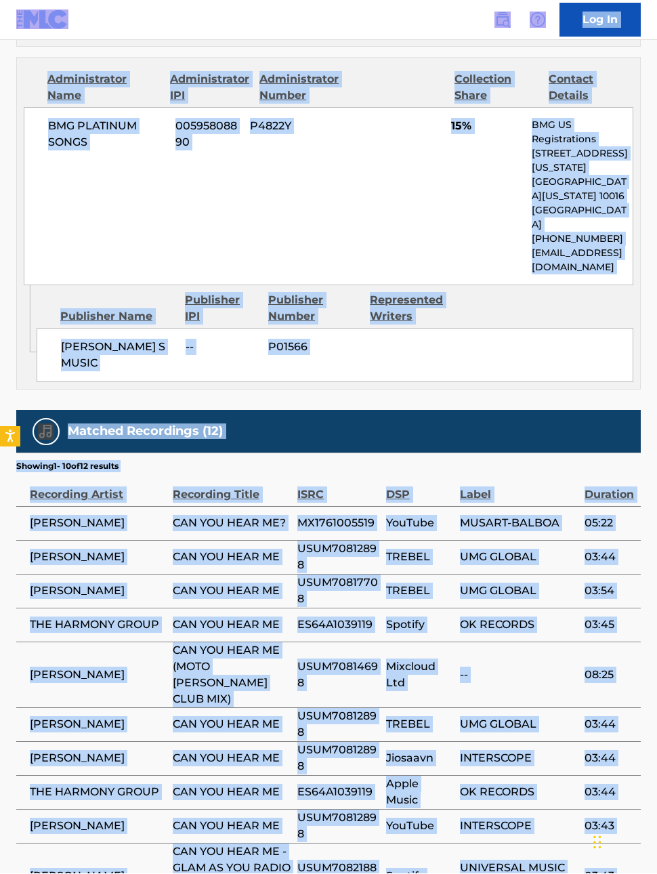
copy div "Log In < Back to public search results Copy work link CAN YOU HEAR ME (UEFA REM…"
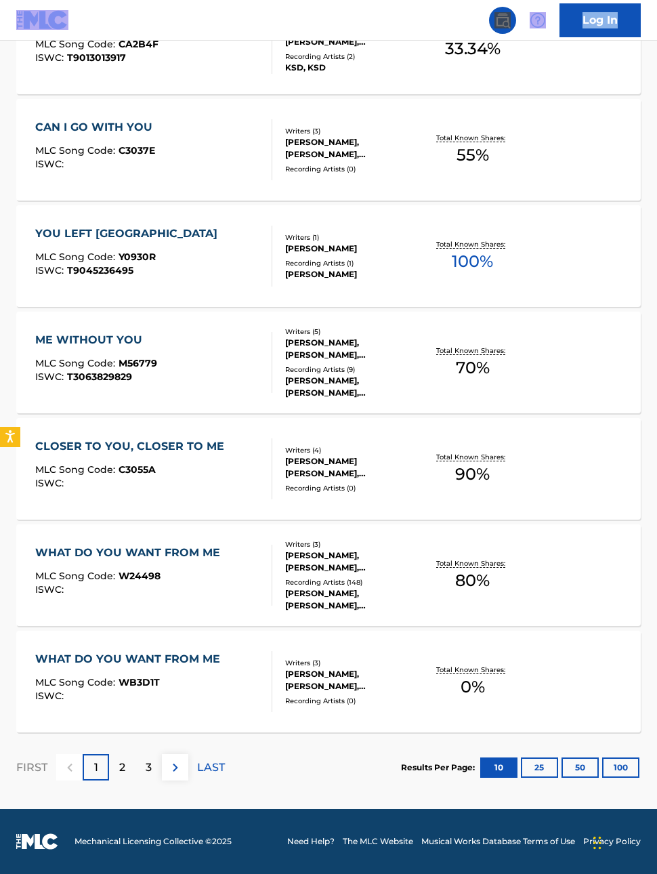
scroll to position [196, 0]
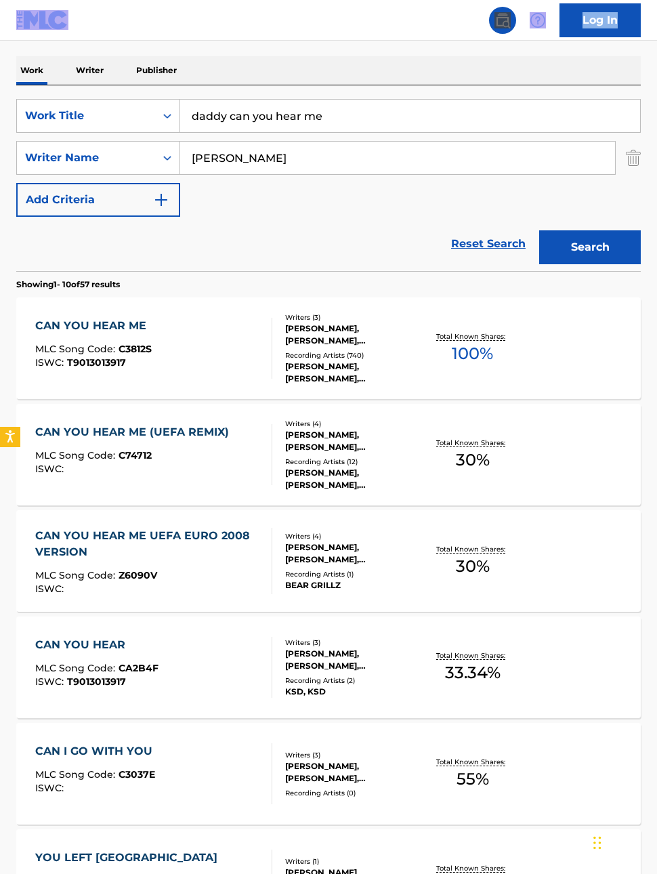
click at [92, 540] on div "CAN YOU HEAR ME UEFA EURO 2008 VERSION" at bounding box center [148, 544] width 226 height 33
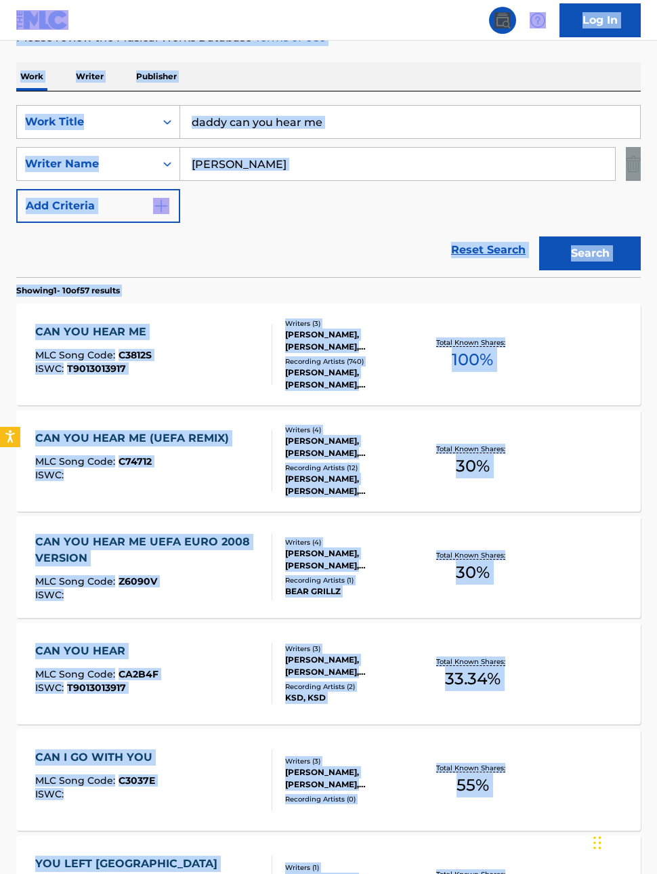
scroll to position [206, 0]
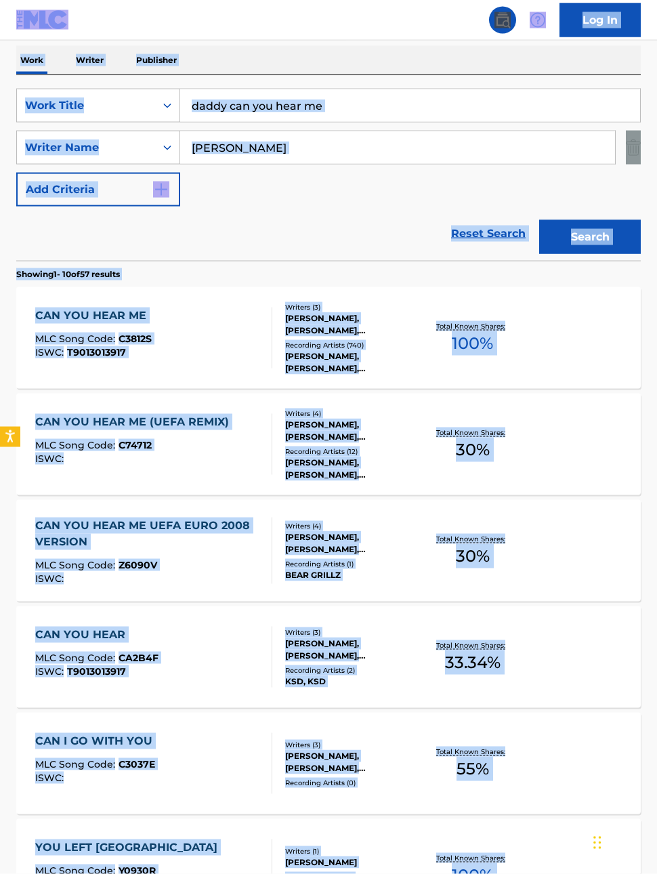
click at [249, 577] on div "CAN YOU HEAR MLC Song Code : CA2B4F ISWC : T9013013917" at bounding box center [153, 657] width 237 height 61
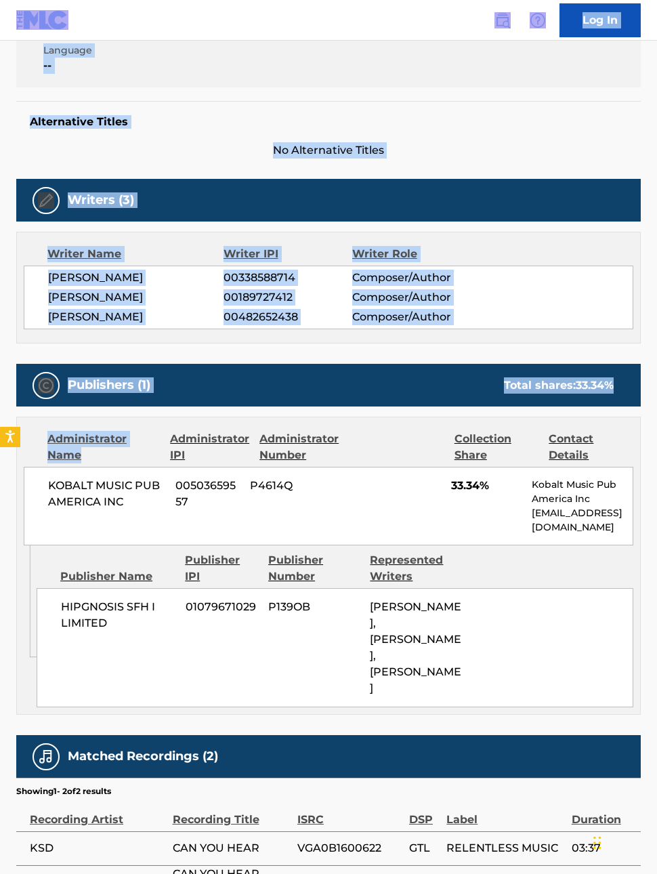
scroll to position [361, 0]
